Goal: Transaction & Acquisition: Book appointment/travel/reservation

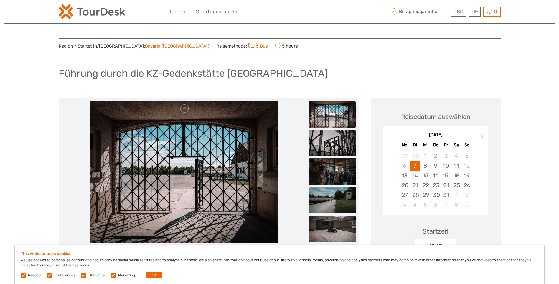
click at [329, 142] on img at bounding box center [332, 142] width 47 height 27
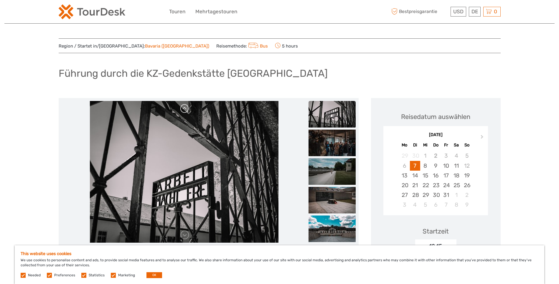
click at [188, 108] on link at bounding box center [184, 108] width 9 height 9
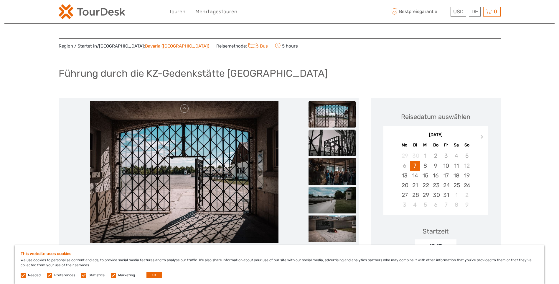
click at [328, 142] on img at bounding box center [332, 142] width 47 height 27
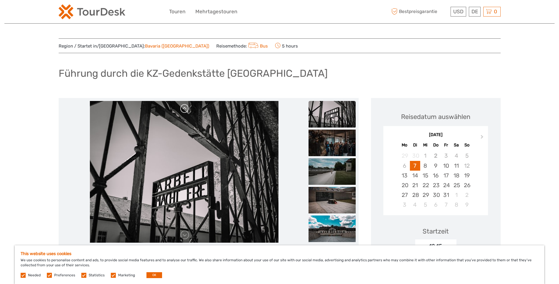
drag, startPoint x: 182, startPoint y: 160, endPoint x: 185, endPoint y: 107, distance: 53.5
click at [185, 107] on link at bounding box center [184, 108] width 9 height 9
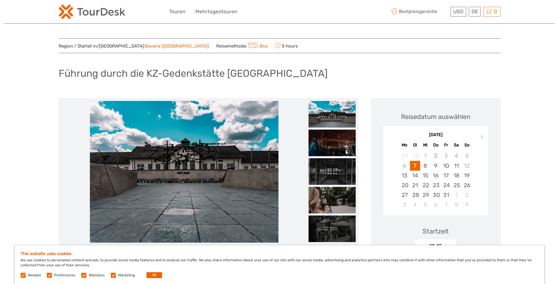
drag, startPoint x: 212, startPoint y: 1, endPoint x: 183, endPoint y: 106, distance: 110.0
click at [183, 107] on link at bounding box center [184, 108] width 9 height 9
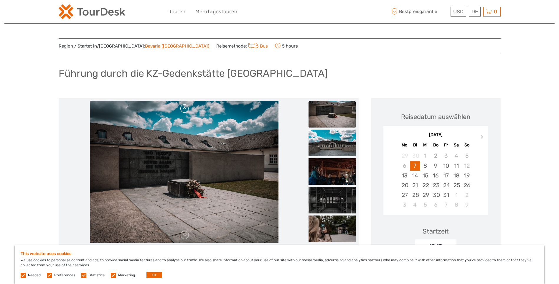
click at [183, 106] on link at bounding box center [184, 108] width 9 height 9
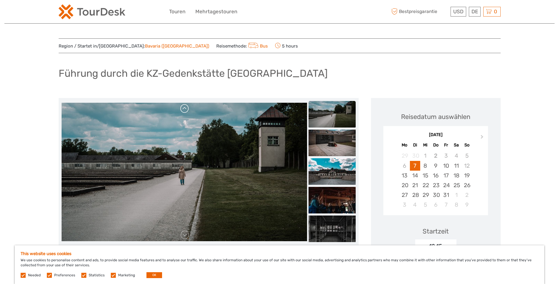
click at [183, 106] on link at bounding box center [184, 108] width 9 height 9
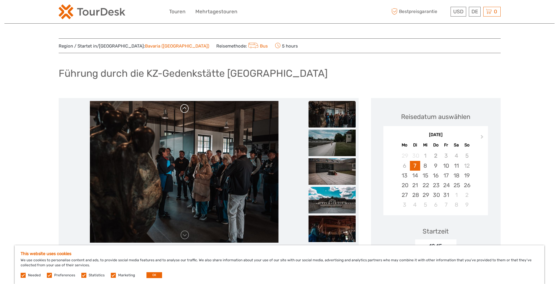
click at [185, 106] on link at bounding box center [184, 108] width 9 height 9
